Goal: Information Seeking & Learning: Learn about a topic

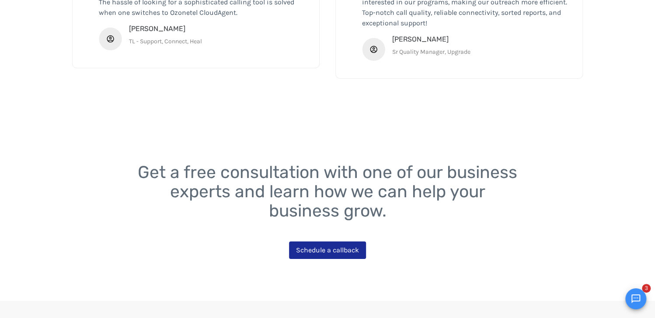
scroll to position [1688, 0]
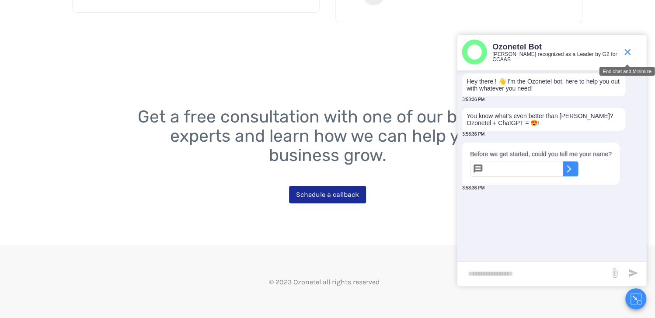
click at [629, 50] on icon "end chat or minimize" at bounding box center [627, 52] width 10 height 10
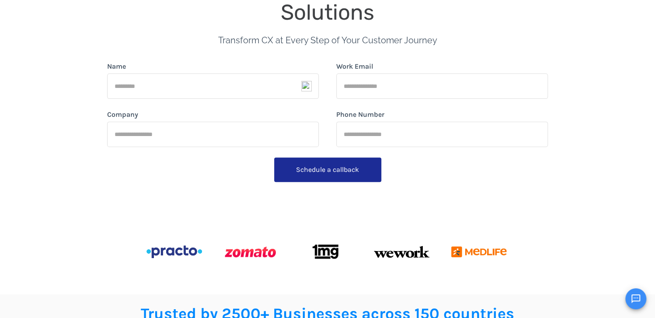
scroll to position [0, 0]
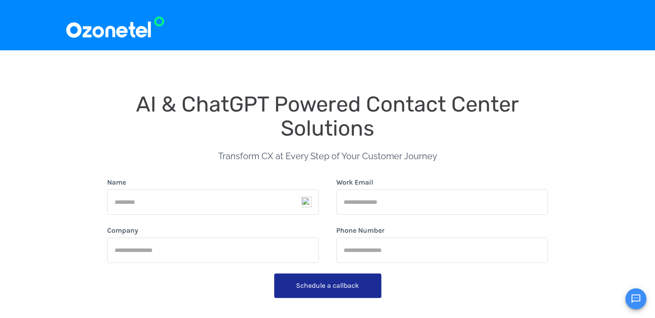
click at [111, 37] on img at bounding box center [115, 24] width 100 height 29
click at [109, 31] on img at bounding box center [115, 24] width 100 height 29
drag, startPoint x: 67, startPoint y: 35, endPoint x: 157, endPoint y: 59, distance: 92.6
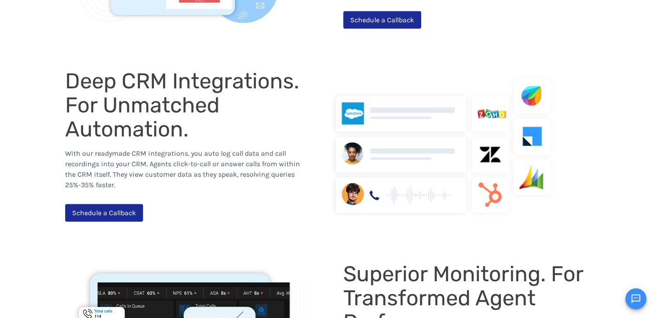
scroll to position [919, 0]
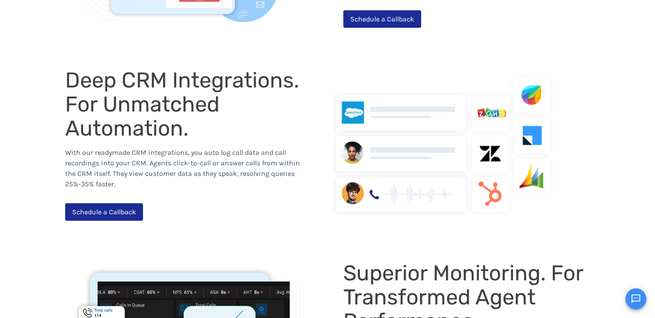
click at [208, 85] on span "Deep CRM Integrations. For Unmatched Automation." at bounding box center [184, 103] width 239 height 73
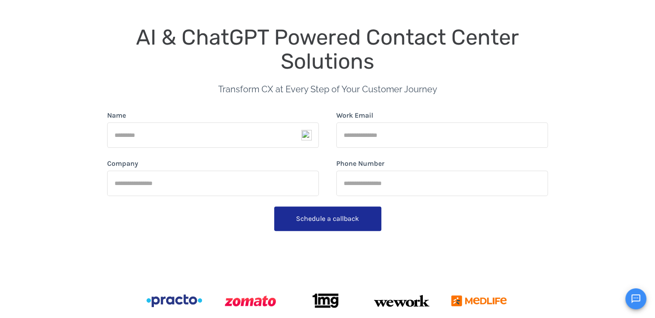
scroll to position [0, 0]
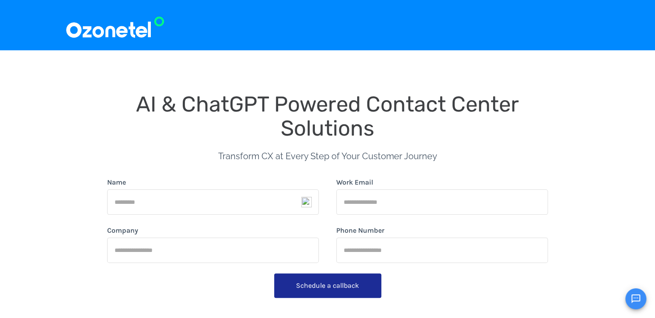
click at [267, 101] on span "AI & ChatGPT Powered Contact Center Solutions" at bounding box center [330, 115] width 388 height 49
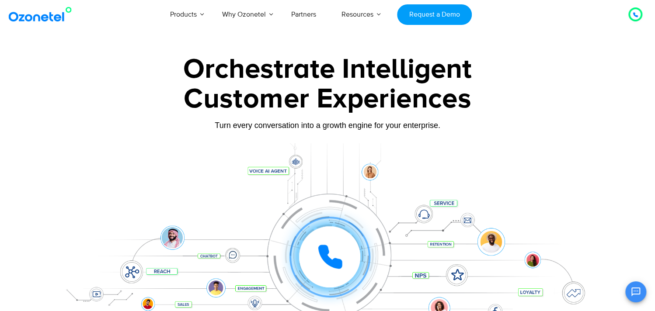
click at [40, 20] on img at bounding box center [42, 15] width 71 height 16
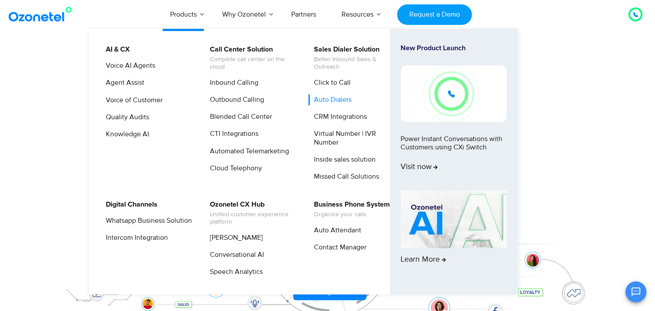
click at [331, 98] on link "Auto Dialers" at bounding box center [330, 99] width 45 height 11
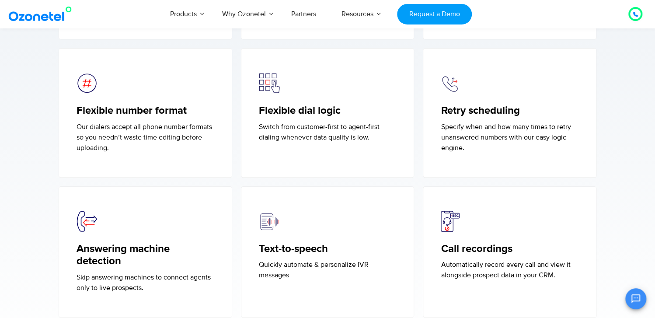
scroll to position [2274, 0]
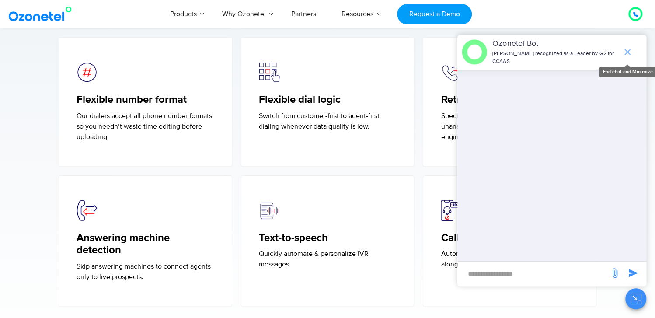
click at [627, 52] on icon "end chat or minimize" at bounding box center [628, 52] width 6 height 6
